Goal: Check status: Check status

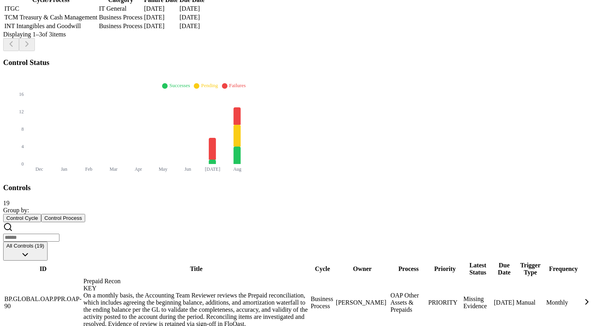
scroll to position [199, 0]
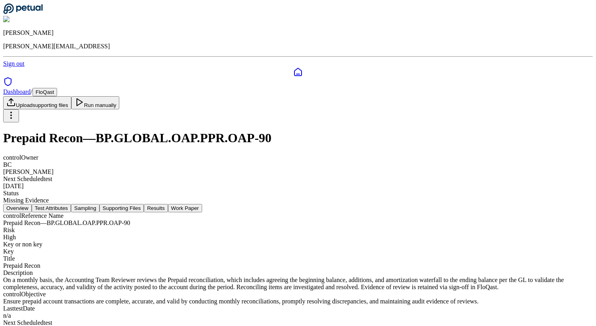
click at [144, 204] on button "Supporting Files" at bounding box center [121, 208] width 44 height 8
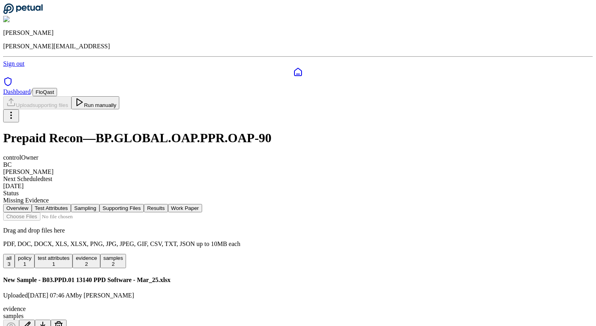
click at [168, 204] on button "Results" at bounding box center [156, 208] width 24 height 8
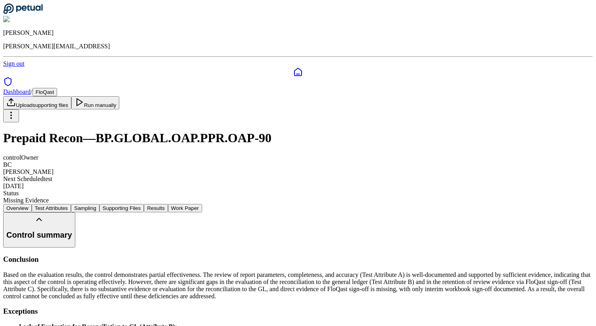
click at [42, 10] on icon at bounding box center [22, 9] width 39 height 10
